Goal: Check status: Check status

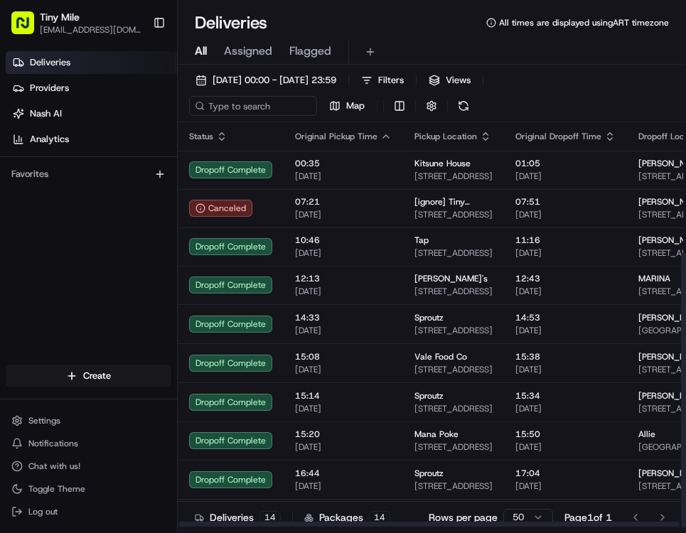
scroll to position [192, 0]
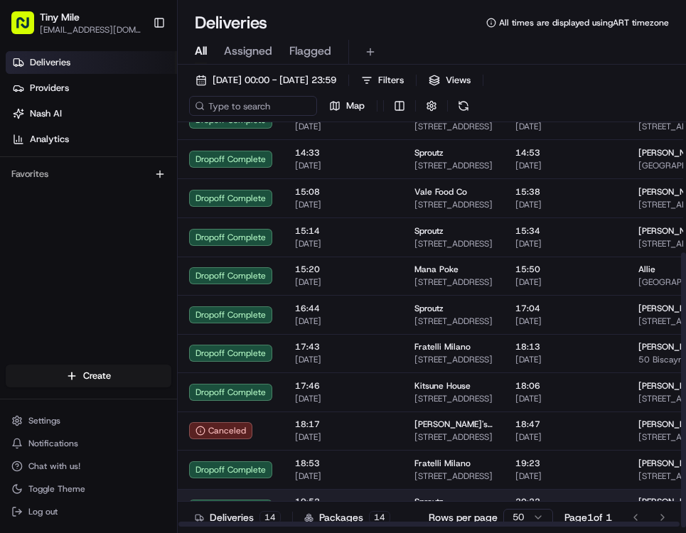
click at [450, 497] on div "Sproutz" at bounding box center [453, 501] width 78 height 11
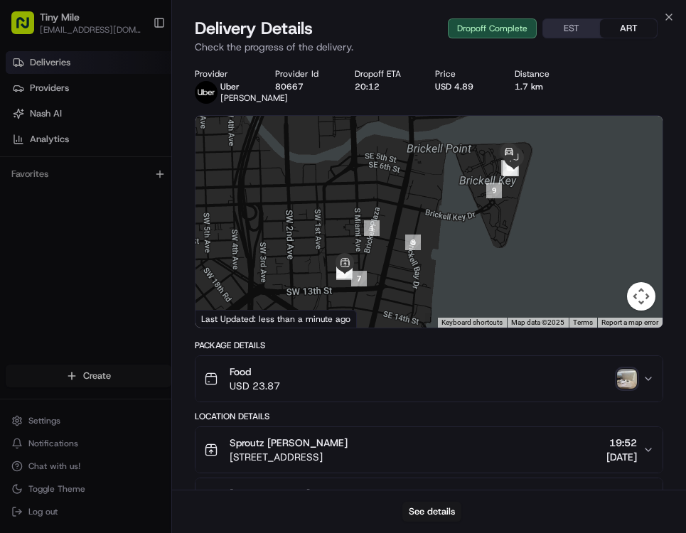
click at [624, 389] on img "button" at bounding box center [627, 379] width 20 height 20
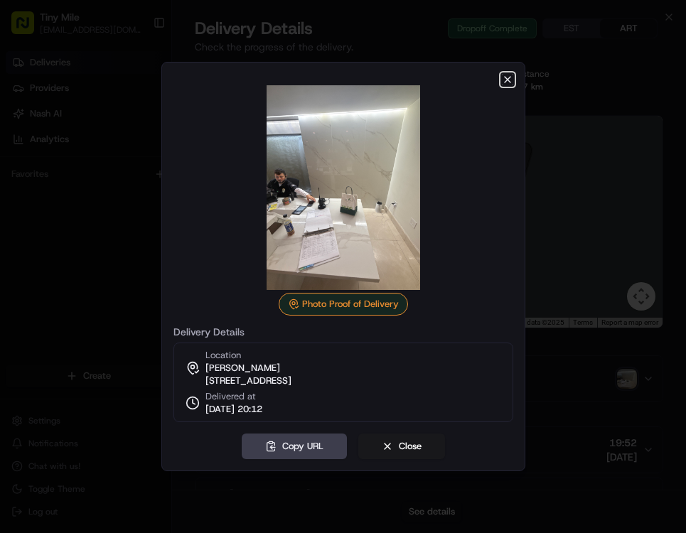
click at [507, 75] on icon "button" at bounding box center [507, 79] width 11 height 11
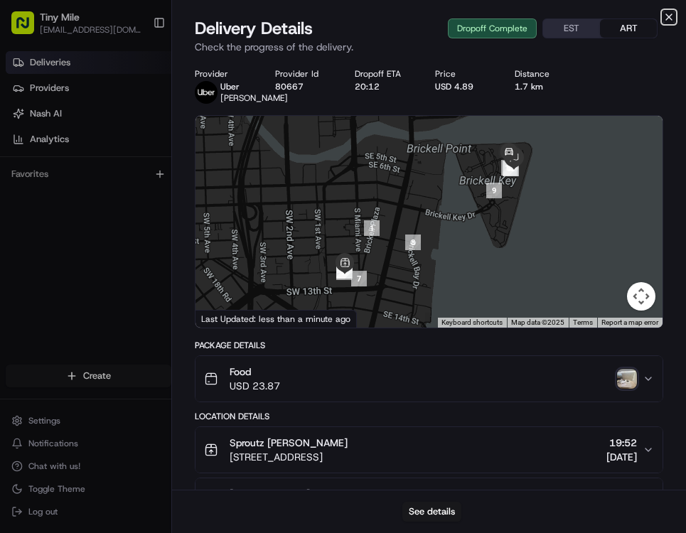
click at [669, 19] on icon "button" at bounding box center [668, 16] width 11 height 11
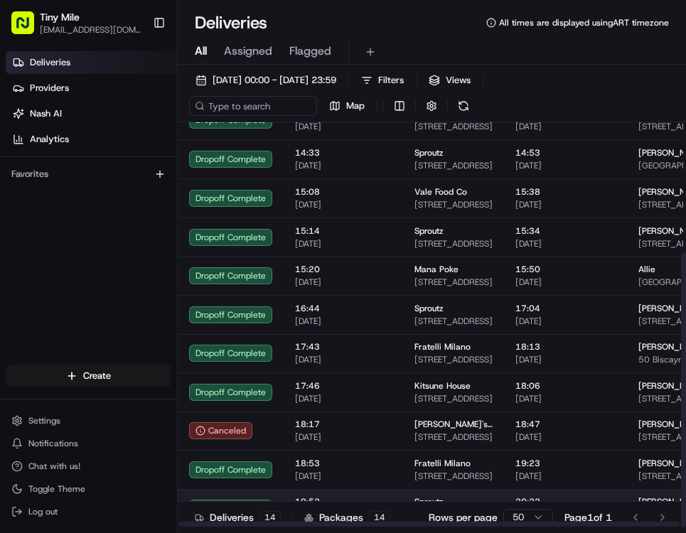
click at [341, 491] on td "19:52 [DATE]" at bounding box center [342, 508] width 119 height 38
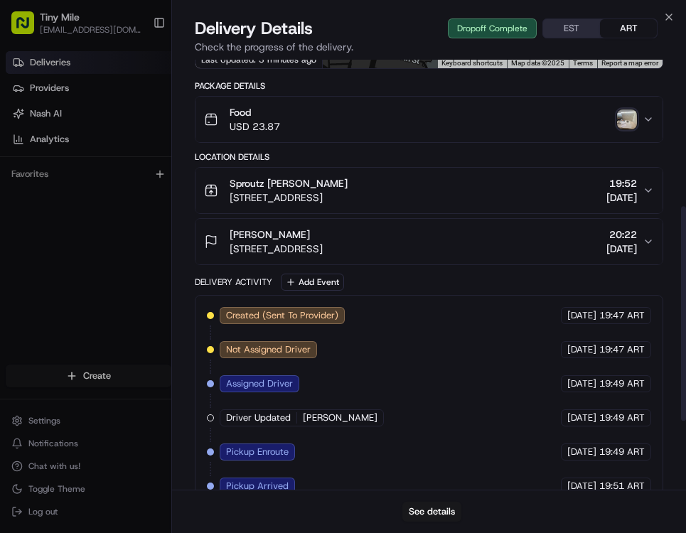
scroll to position [230, 0]
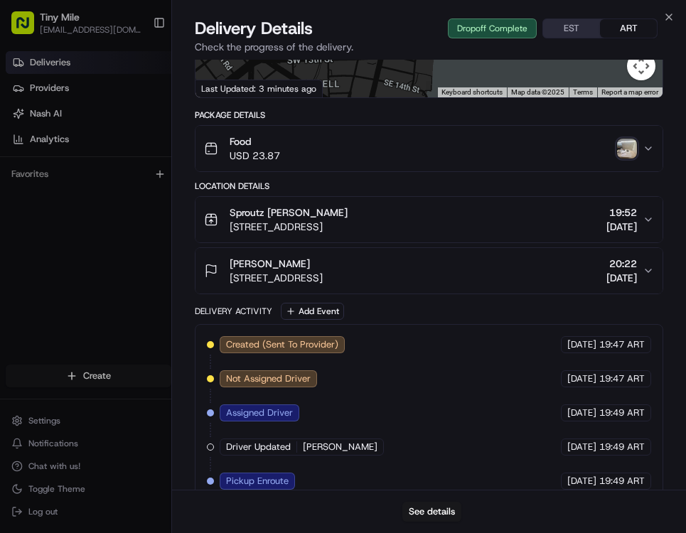
click at [627, 158] on img "button" at bounding box center [627, 149] width 20 height 20
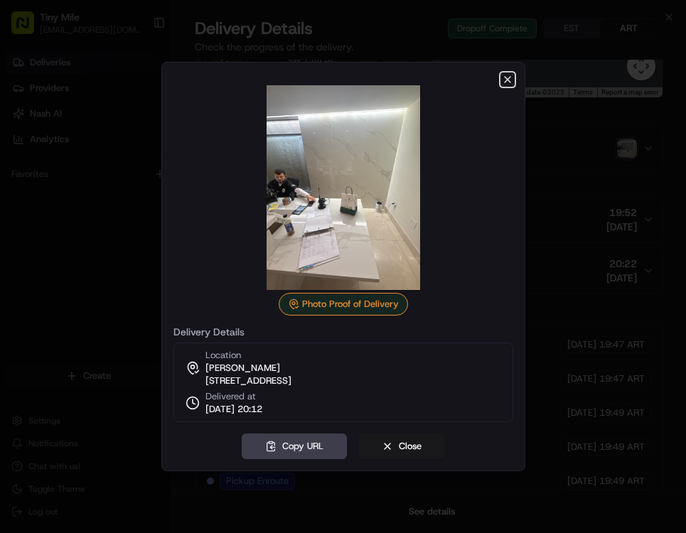
click at [503, 74] on icon "button" at bounding box center [507, 79] width 11 height 11
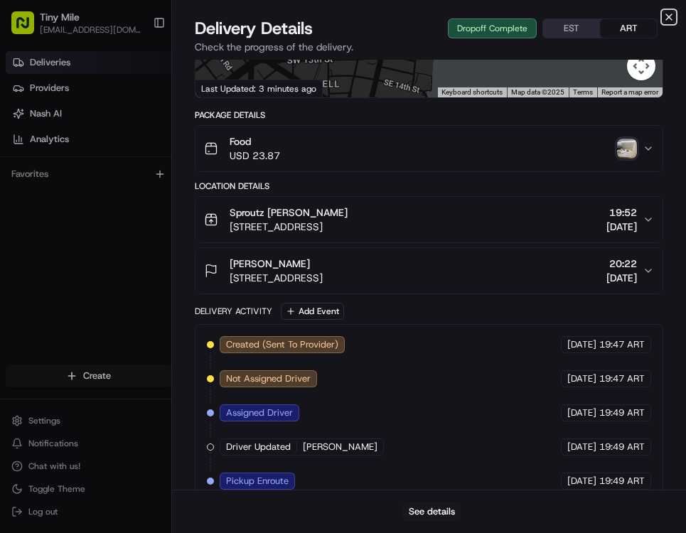
click at [670, 18] on icon "button" at bounding box center [669, 17] width 6 height 6
